Goal: Task Accomplishment & Management: Complete application form

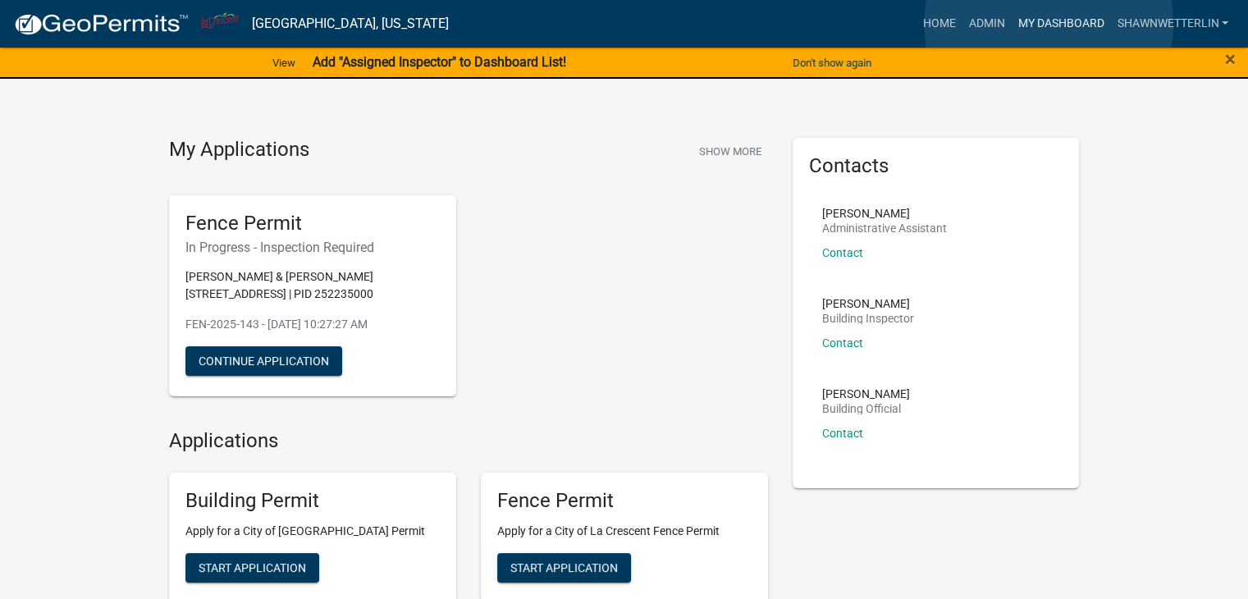
click at [1048, 24] on link "My Dashboard" at bounding box center [1059, 23] width 99 height 31
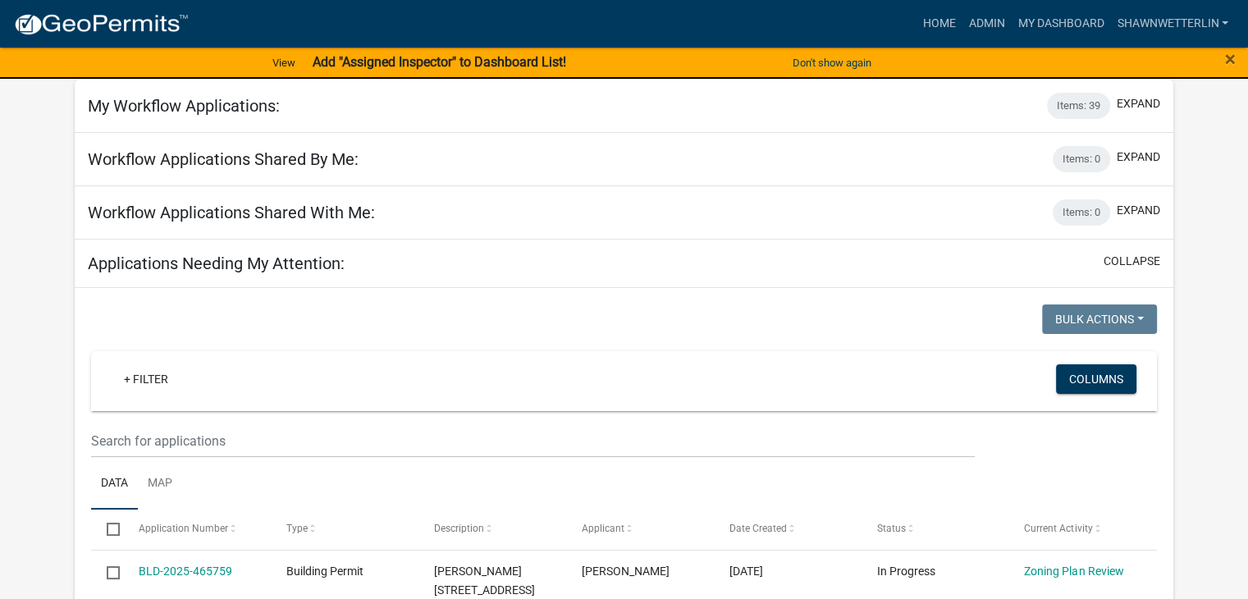
scroll to position [82, 0]
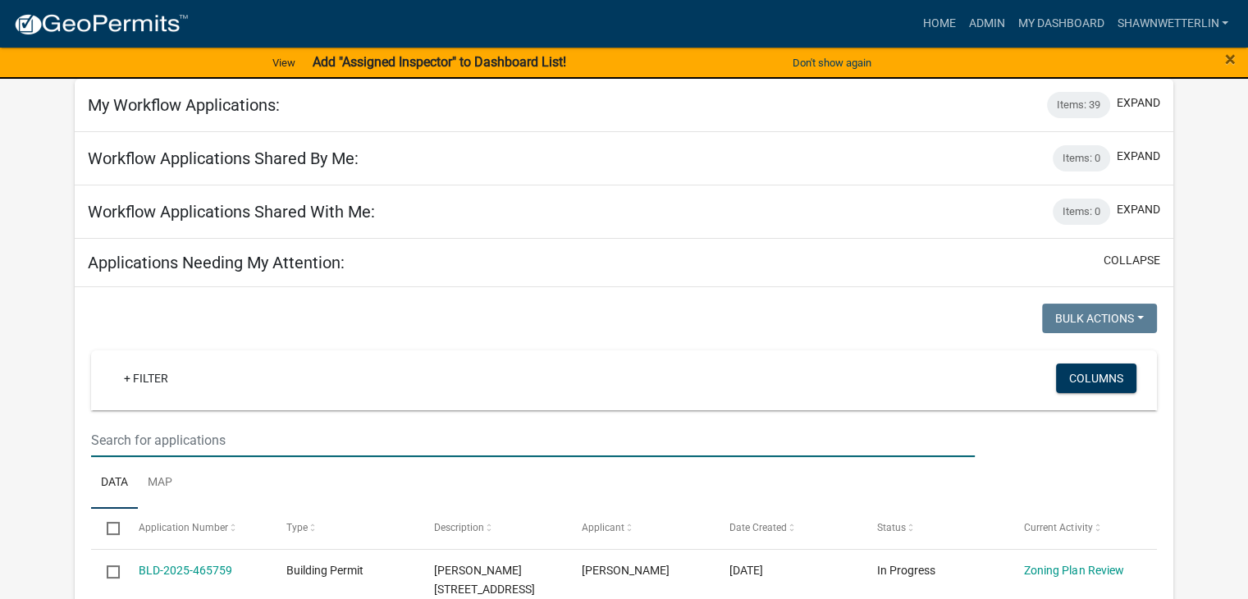
click at [92, 448] on input "text" at bounding box center [532, 440] width 883 height 34
type input "710 wildwood"
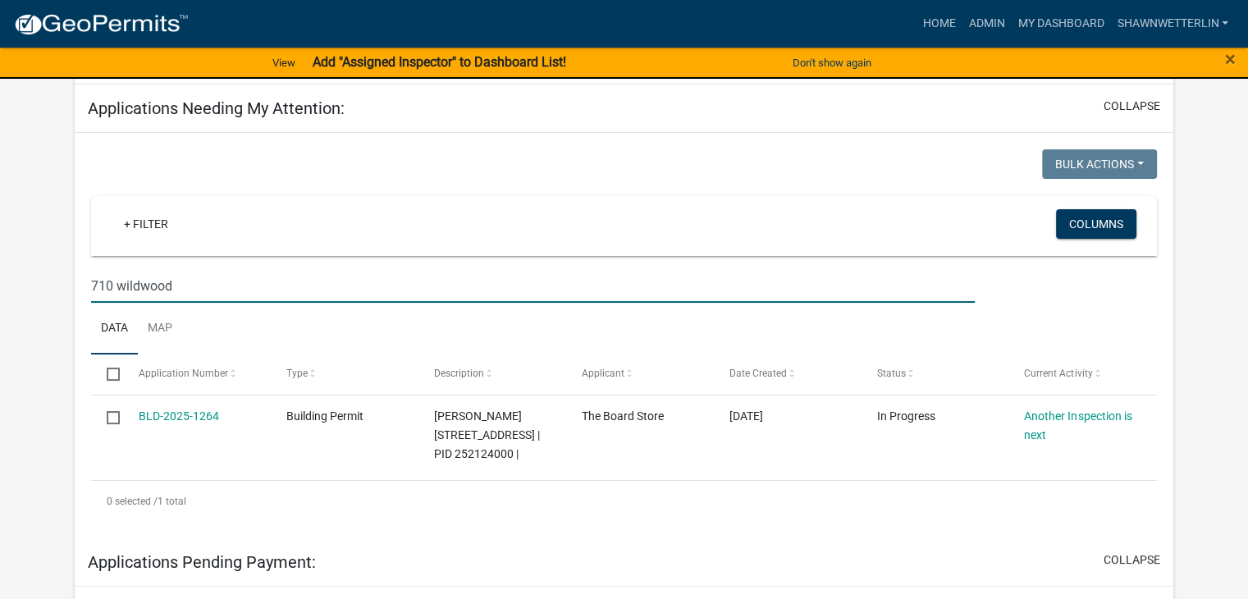
scroll to position [246, 0]
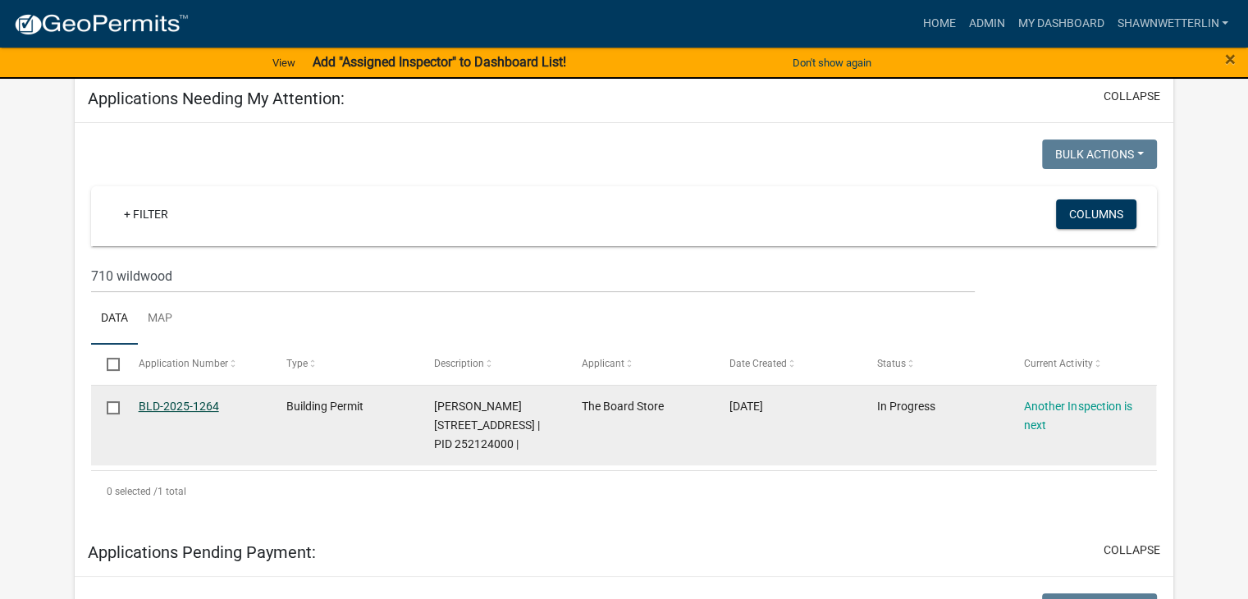
click at [176, 408] on link "BLD-2025-1264" at bounding box center [179, 405] width 80 height 13
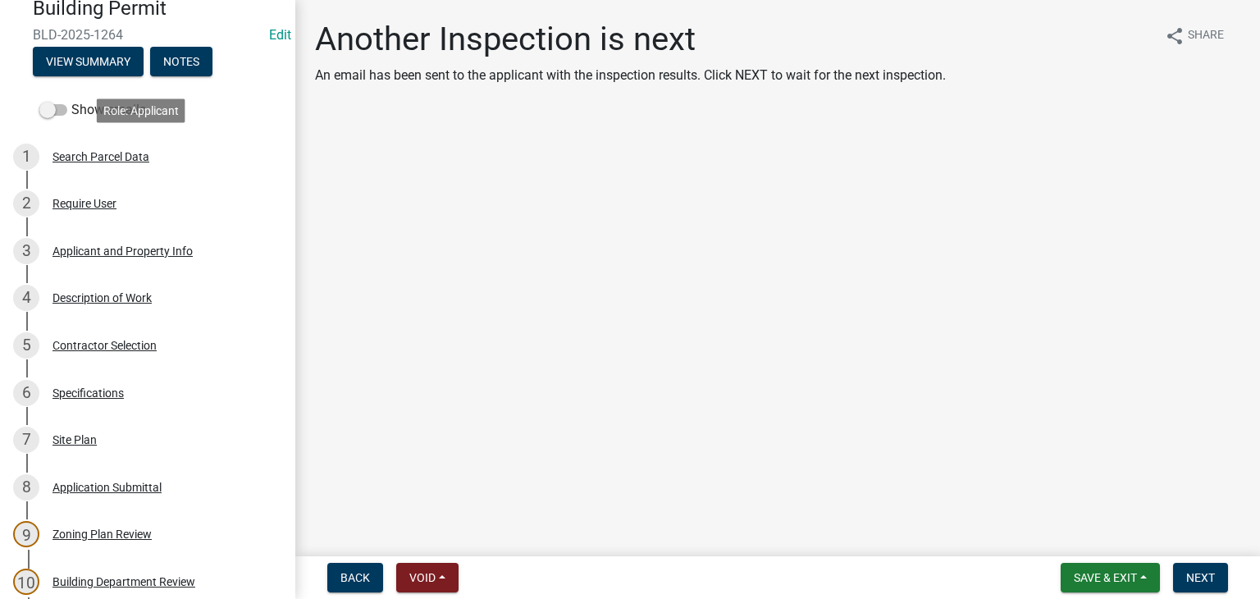
scroll to position [164, 0]
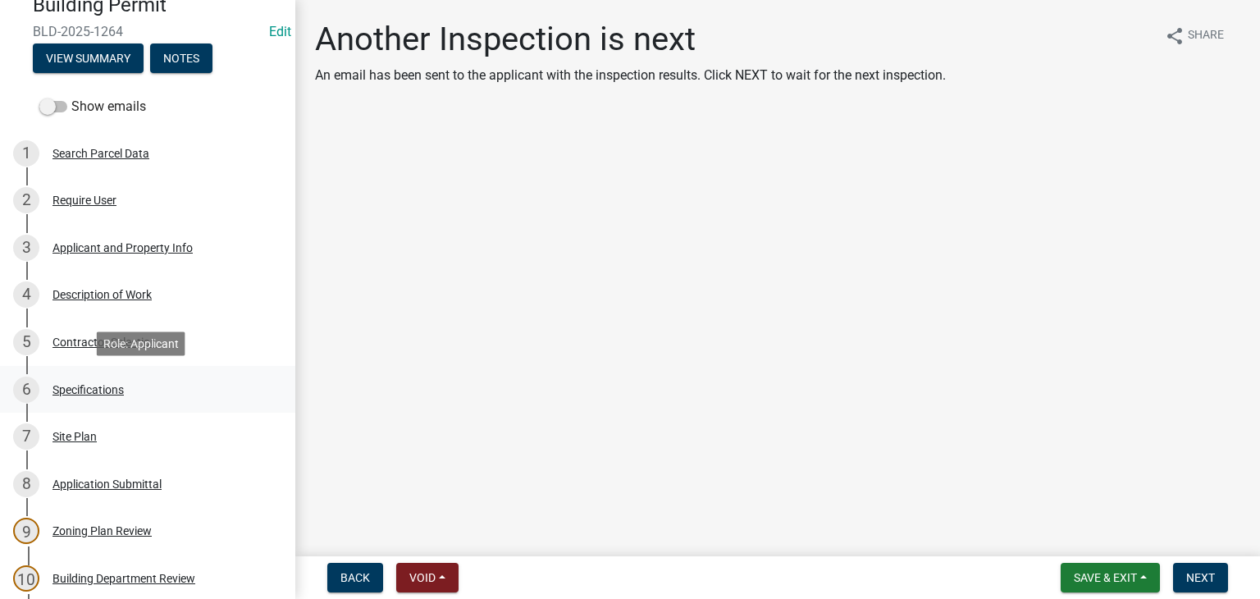
click at [108, 388] on div "Specifications" at bounding box center [87, 389] width 71 height 11
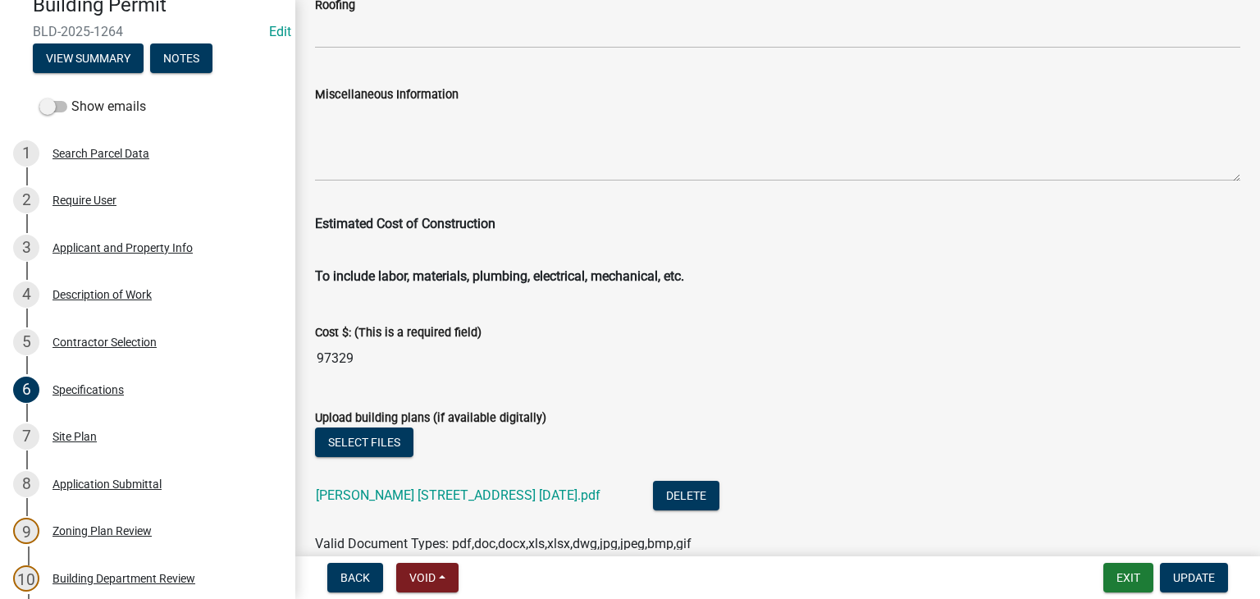
scroll to position [2867, 0]
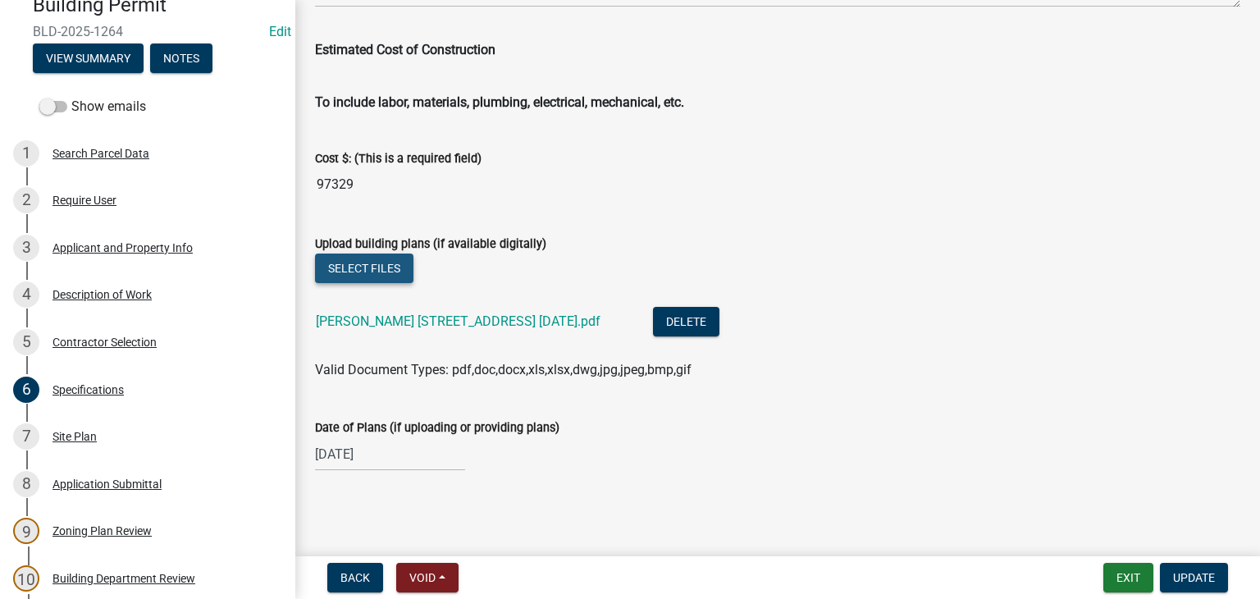
click at [363, 267] on button "Select files" at bounding box center [364, 268] width 98 height 30
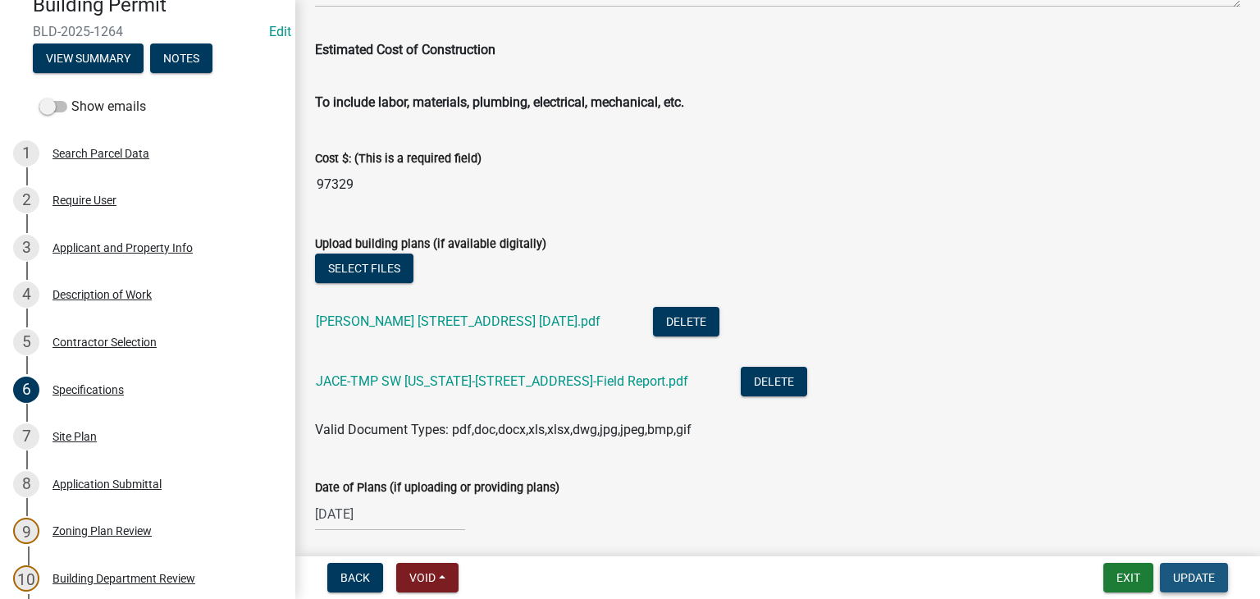
click at [1181, 571] on span "Update" at bounding box center [1194, 577] width 42 height 13
